Goal: Information Seeking & Learning: Learn about a topic

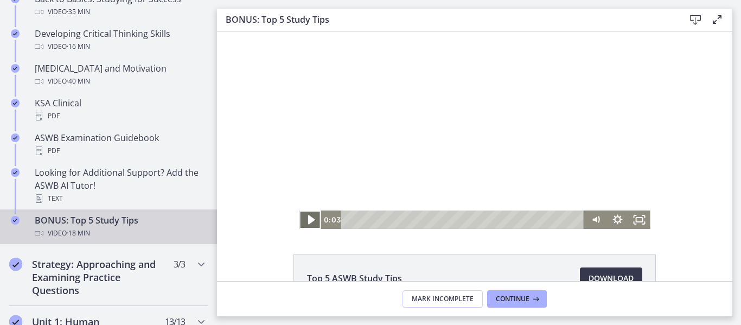
click at [310, 219] on icon "Play Video" at bounding box center [311, 219] width 7 height 9
drag, startPoint x: 596, startPoint y: 188, endPoint x: 596, endPoint y: 175, distance: 13.0
click at [597, 177] on div "Volume" at bounding box center [596, 180] width 8 height 8
click at [598, 174] on div "Volume" at bounding box center [596, 174] width 8 height 8
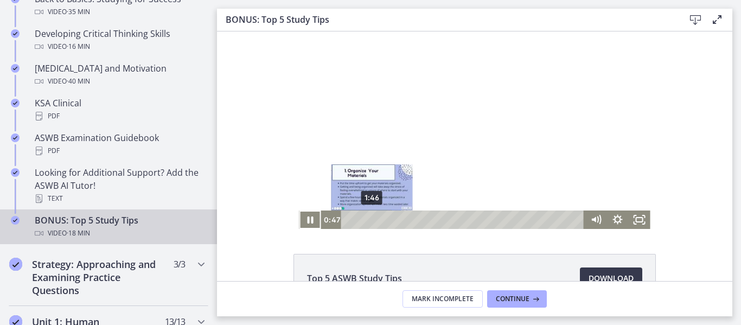
click at [372, 218] on div "1:46" at bounding box center [464, 220] width 231 height 18
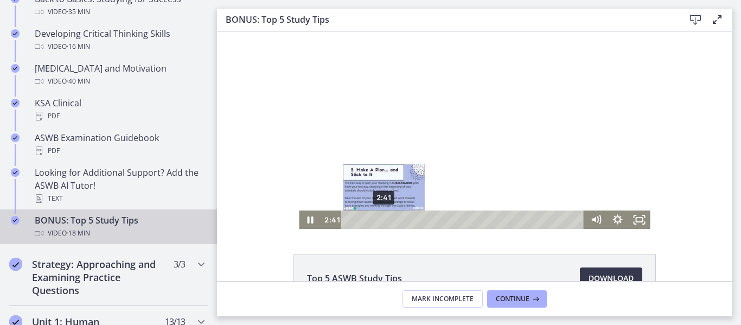
click at [384, 219] on div "2:41" at bounding box center [464, 220] width 231 height 18
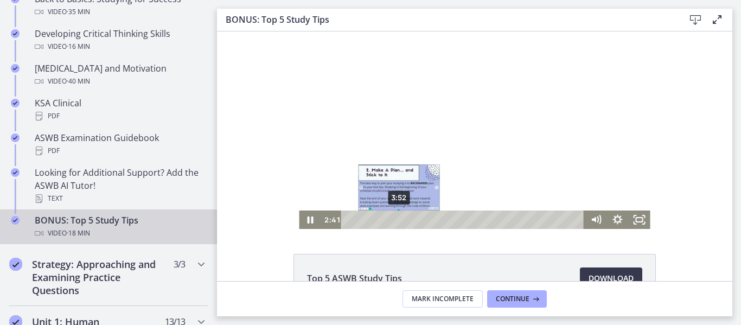
click at [404, 219] on div "3:52" at bounding box center [464, 220] width 231 height 18
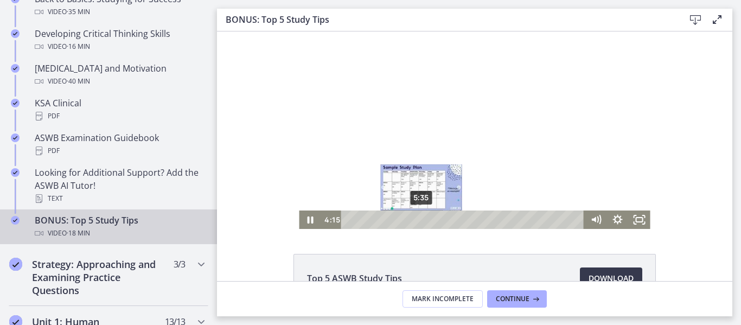
click at [422, 220] on div "5:35" at bounding box center [464, 220] width 231 height 18
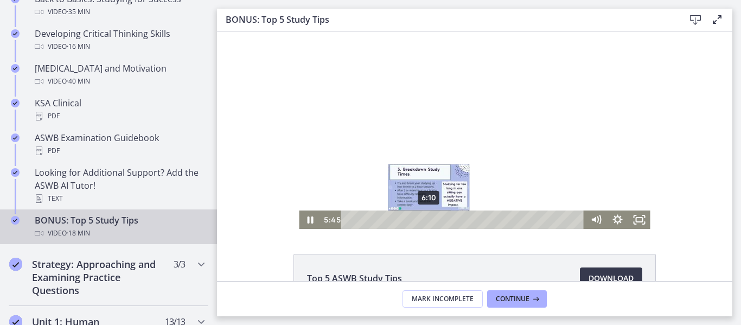
click at [430, 220] on div "6:10" at bounding box center [464, 220] width 231 height 18
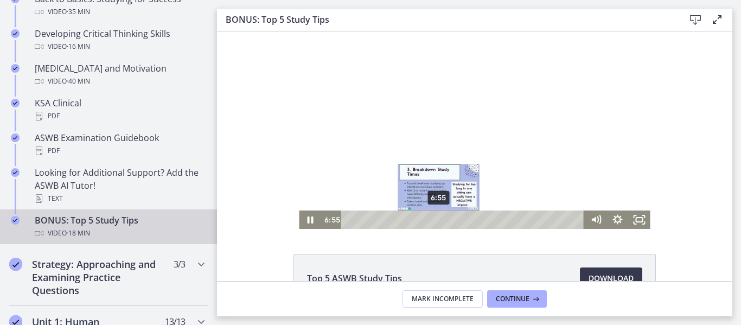
click at [439, 218] on div "6:55" at bounding box center [464, 220] width 231 height 18
click at [447, 217] on div "7:33" at bounding box center [464, 220] width 231 height 18
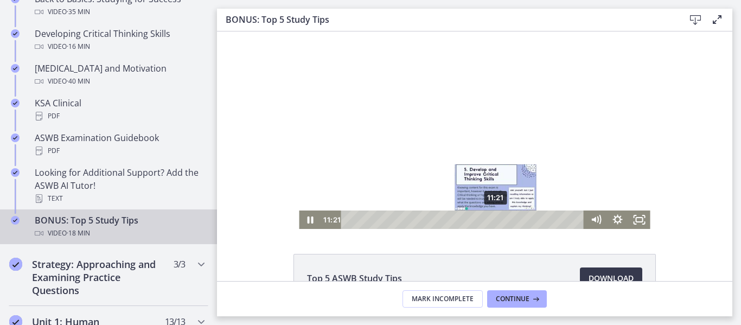
click at [496, 216] on div "11:21" at bounding box center [464, 220] width 231 height 18
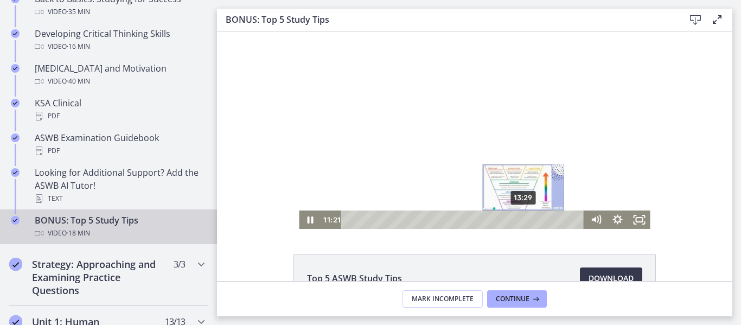
click at [525, 218] on div "13:29" at bounding box center [464, 220] width 231 height 18
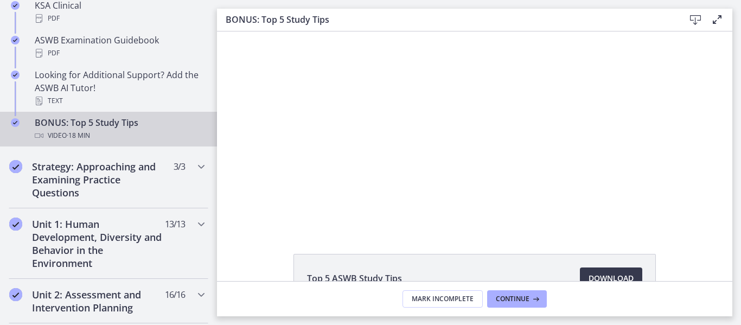
scroll to position [563, 0]
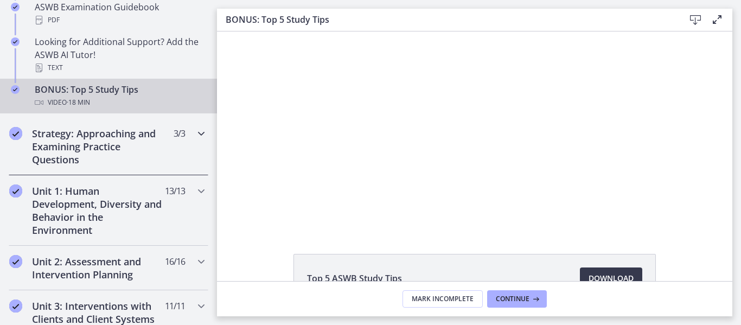
click at [102, 149] on h2 "Strategy: Approaching and Examining Practice Questions" at bounding box center [98, 146] width 132 height 39
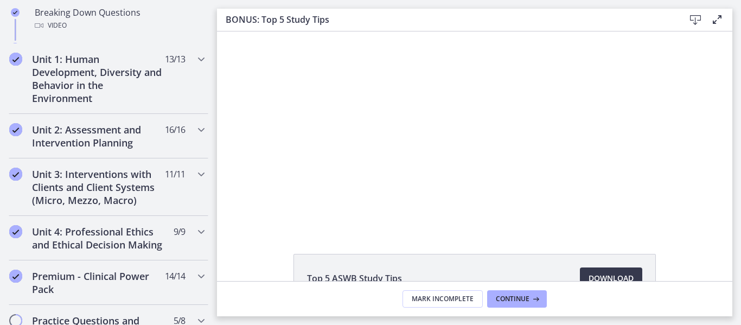
scroll to position [564, 0]
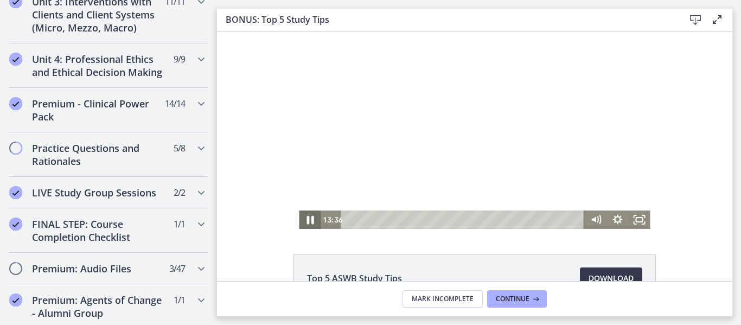
click at [305, 220] on icon "Pause" at bounding box center [310, 220] width 26 height 22
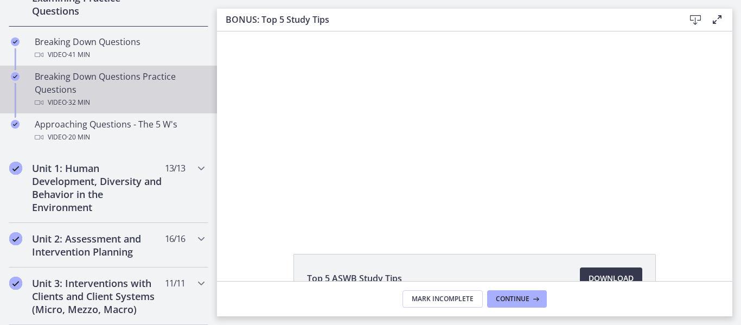
scroll to position [289, 0]
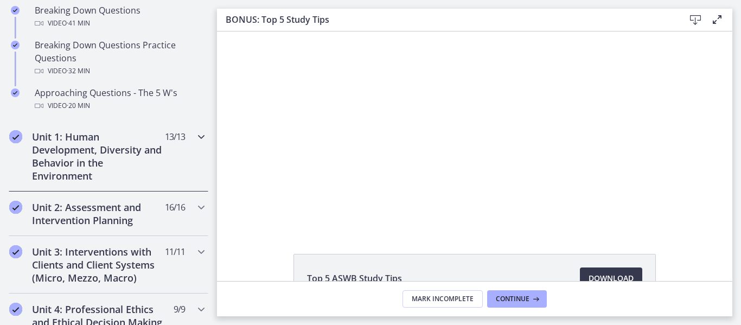
click at [91, 153] on h2 "Unit 1: Human Development, Diversity and Behavior in the Environment" at bounding box center [98, 156] width 132 height 52
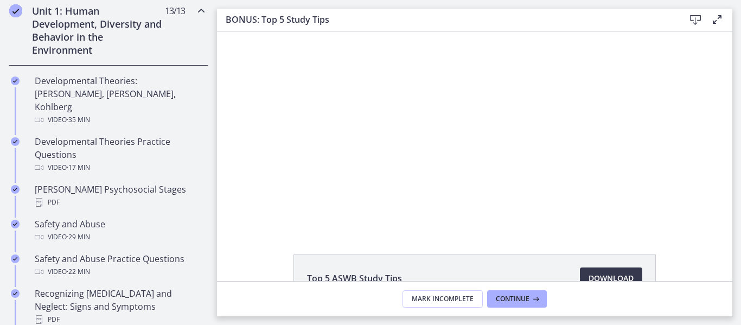
scroll to position [313, 0]
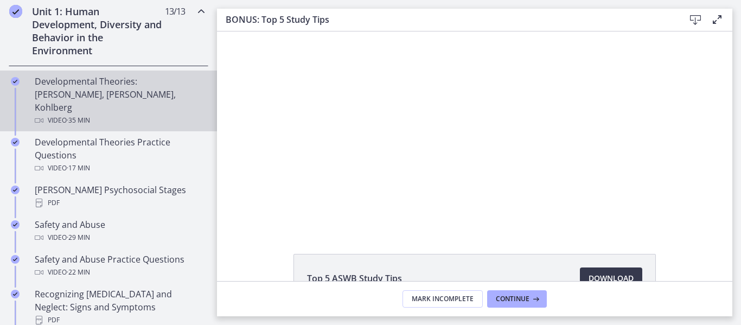
click at [114, 88] on div "Developmental Theories: [PERSON_NAME], [PERSON_NAME], Kohlberg Video · 35 min" at bounding box center [119, 101] width 169 height 52
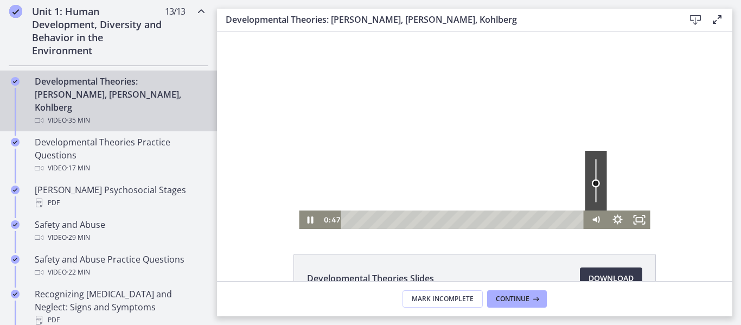
drag, startPoint x: 595, startPoint y: 176, endPoint x: 596, endPoint y: 183, distance: 7.7
click at [596, 183] on div "Volume" at bounding box center [596, 184] width 8 height 8
click at [597, 183] on div "Volume" at bounding box center [596, 184] width 8 height 8
click at [428, 141] on div at bounding box center [474, 130] width 351 height 198
click at [365, 172] on div at bounding box center [474, 130] width 351 height 198
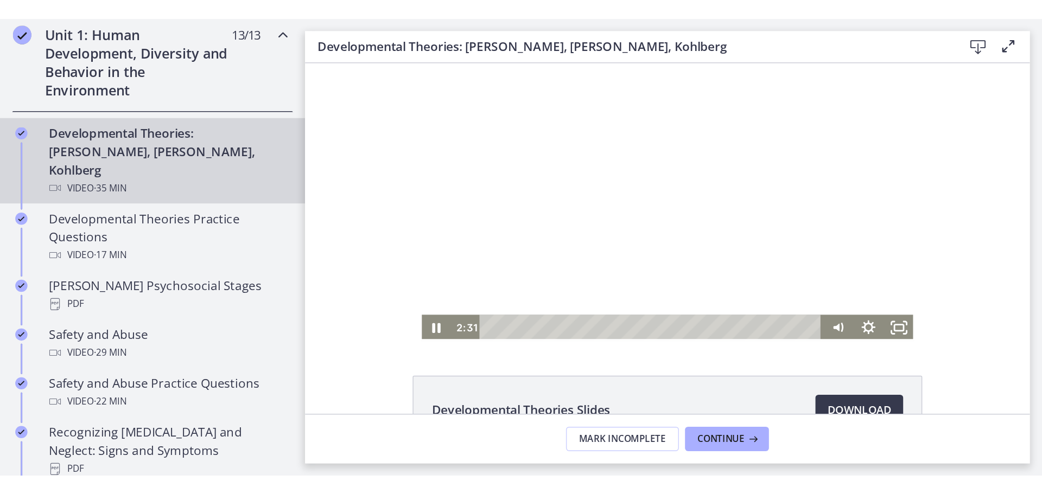
scroll to position [263, 0]
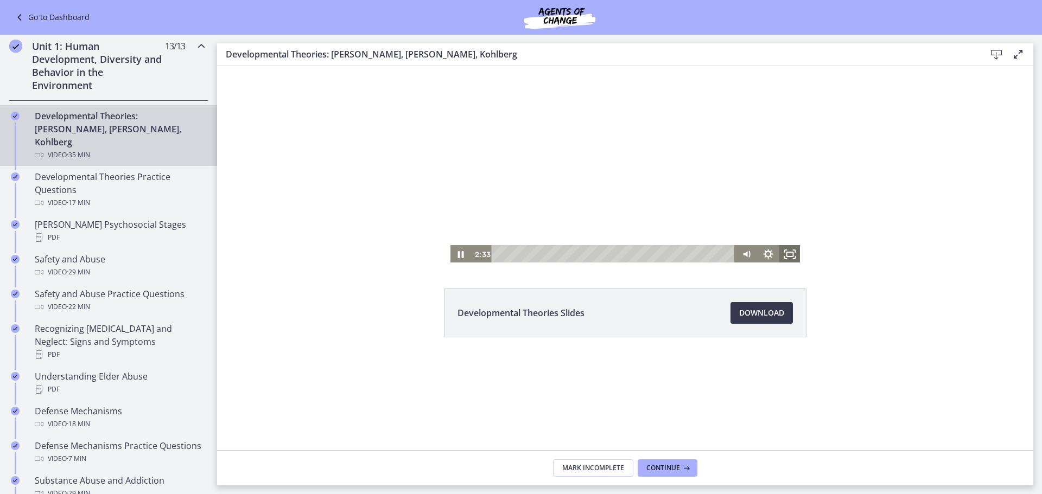
click at [741, 251] on icon "Fullscreen" at bounding box center [790, 254] width 22 height 18
drag, startPoint x: 746, startPoint y: 220, endPoint x: 746, endPoint y: 212, distance: 7.6
click at [741, 213] on div "Volume" at bounding box center [746, 215] width 8 height 8
click at [741, 212] on div "Volume" at bounding box center [746, 212] width 8 height 8
click at [741, 208] on div "Volume" at bounding box center [746, 208] width 8 height 8
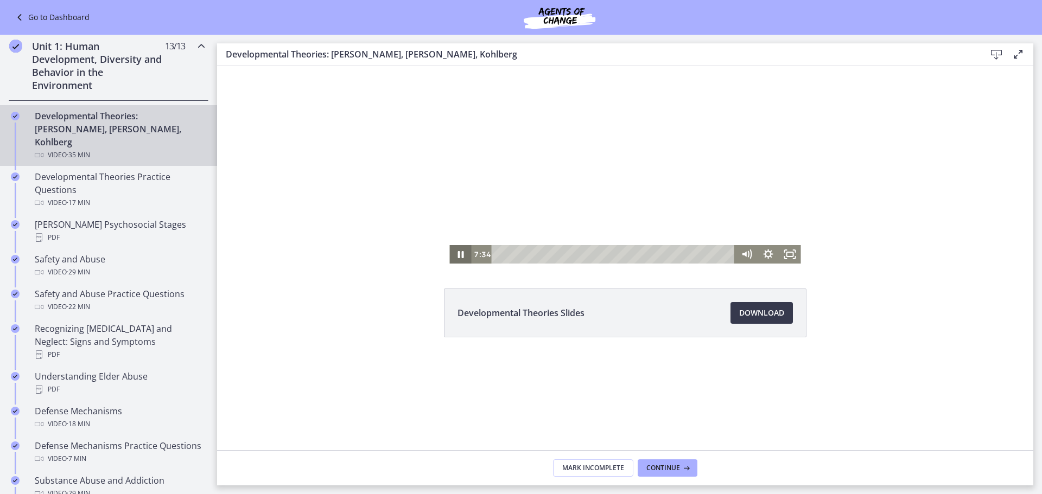
click at [460, 252] on icon "Pause" at bounding box center [460, 254] width 22 height 18
click at [456, 256] on icon "Play Video" at bounding box center [461, 255] width 26 height 22
click at [615, 161] on div at bounding box center [624, 165] width 351 height 198
click at [536, 152] on div at bounding box center [624, 165] width 351 height 198
click at [597, 257] on div "14:46" at bounding box center [615, 254] width 231 height 18
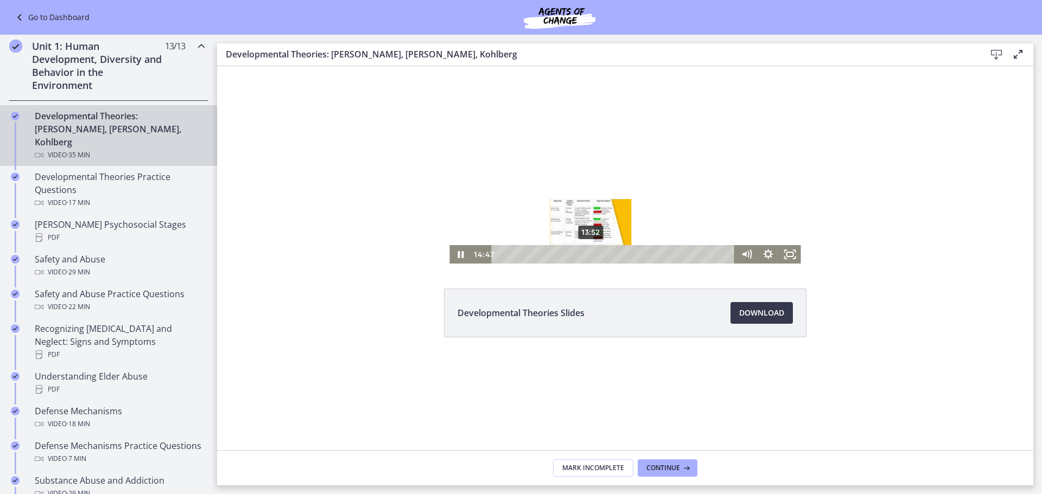
click at [591, 254] on div "13:52" at bounding box center [615, 254] width 231 height 18
click at [582, 253] on div "12:33" at bounding box center [615, 254] width 231 height 18
click at [577, 255] on div "11:44" at bounding box center [615, 254] width 231 height 18
click at [572, 255] on div "10:55" at bounding box center [615, 254] width 231 height 18
click at [565, 256] on div "10:16" at bounding box center [615, 254] width 231 height 18
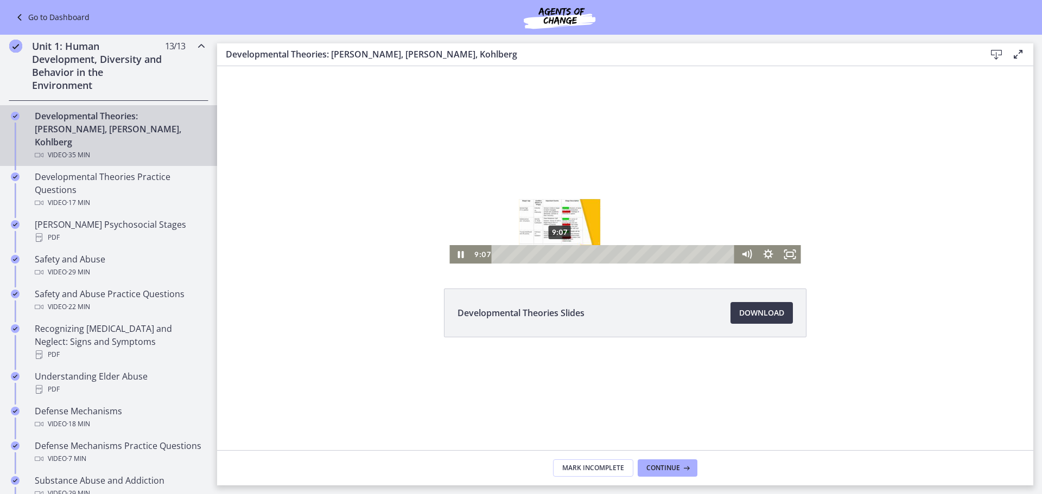
click at [560, 255] on div "9:07" at bounding box center [615, 254] width 231 height 18
click at [556, 254] on div "8:28" at bounding box center [615, 254] width 231 height 18
click at [551, 256] on div "7:43" at bounding box center [615, 254] width 231 height 18
click at [564, 252] on div "9:46" at bounding box center [615, 254] width 231 height 18
click at [546, 107] on div at bounding box center [624, 165] width 351 height 198
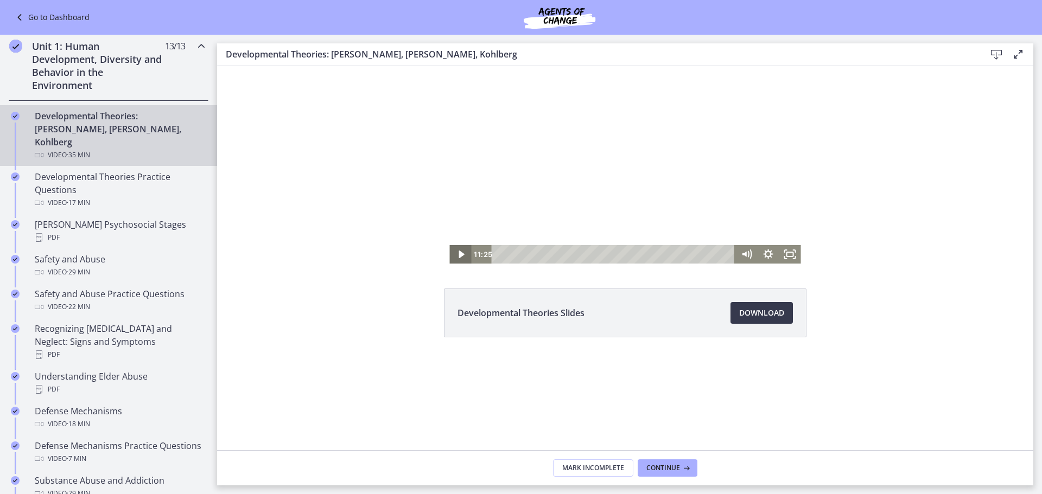
click at [462, 257] on icon "Play Video" at bounding box center [461, 254] width 22 height 18
click at [461, 251] on icon "Pause" at bounding box center [460, 254] width 22 height 18
